Goal: Task Accomplishment & Management: Manage account settings

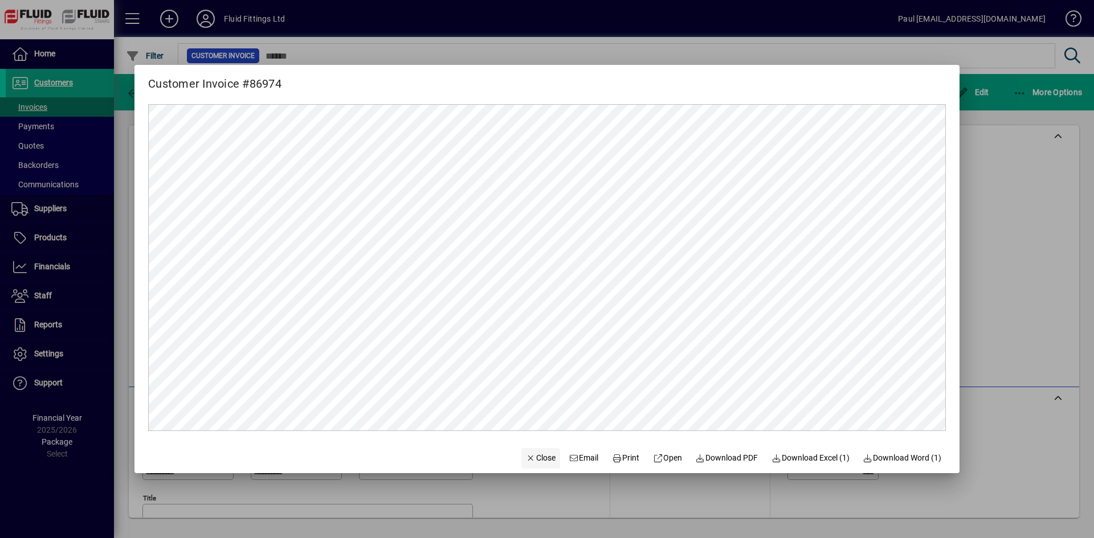
click at [526, 454] on span "Close" at bounding box center [541, 458] width 30 height 12
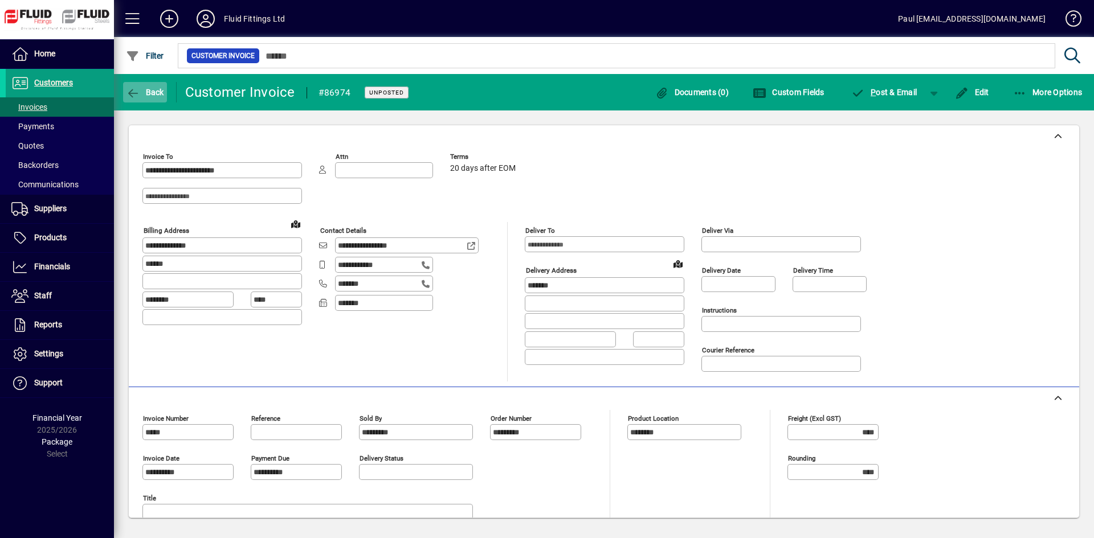
click at [124, 87] on span "button" at bounding box center [145, 92] width 44 height 27
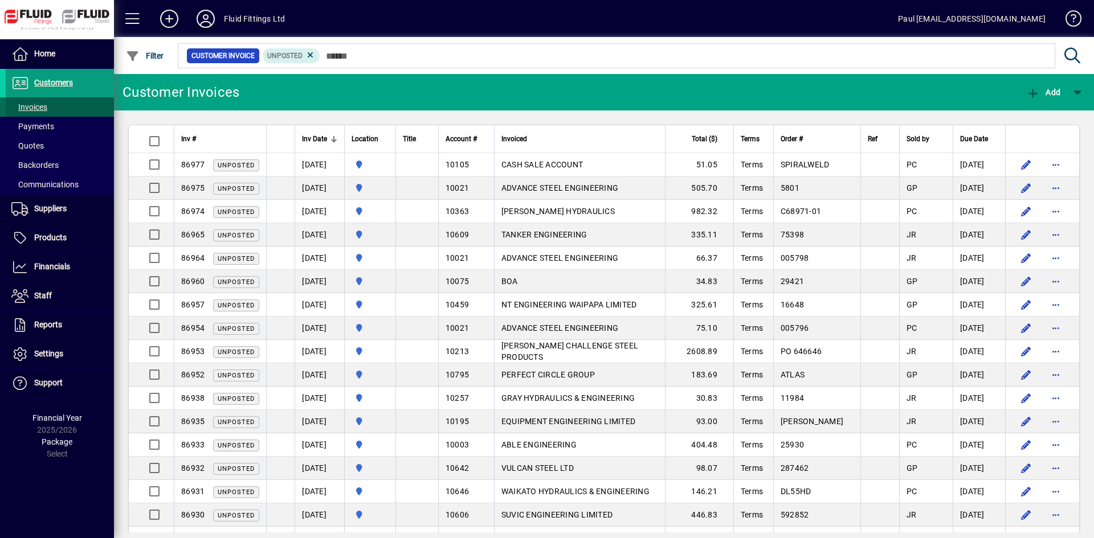
click at [36, 110] on span "Invoices" at bounding box center [29, 107] width 36 height 9
click at [205, 12] on icon at bounding box center [205, 19] width 23 height 18
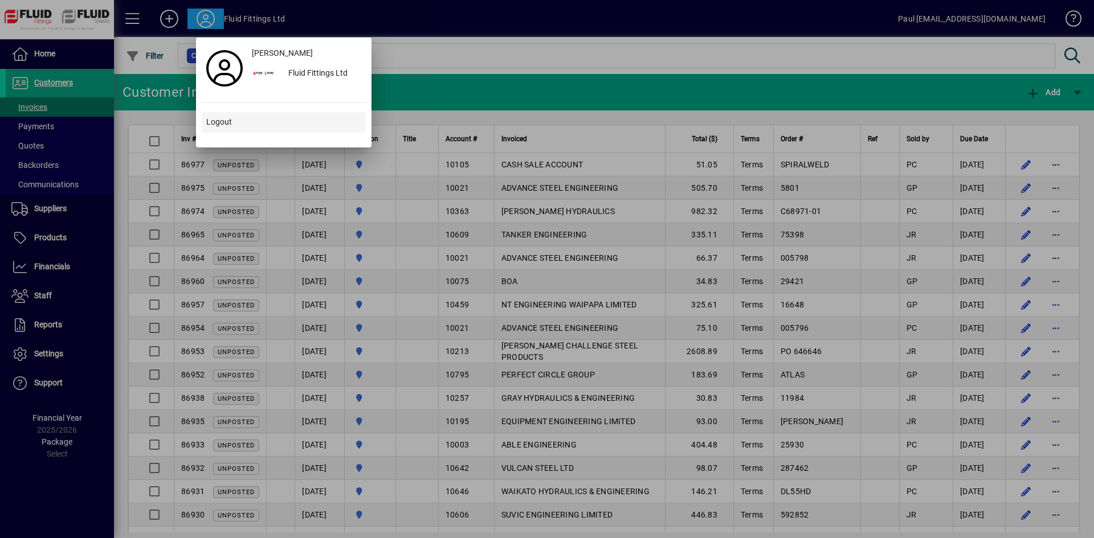
click at [242, 116] on span at bounding box center [284, 122] width 164 height 27
